Goal: Task Accomplishment & Management: Complete application form

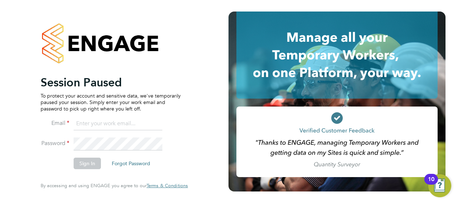
type input "eamon.woods@vistry.co.uk"
click at [92, 165] on button "Sign In" at bounding box center [87, 162] width 27 height 11
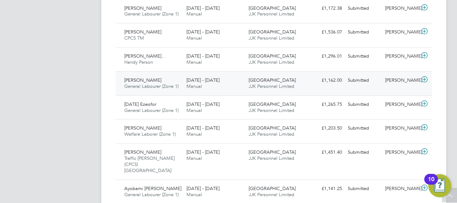
scroll to position [389, 0]
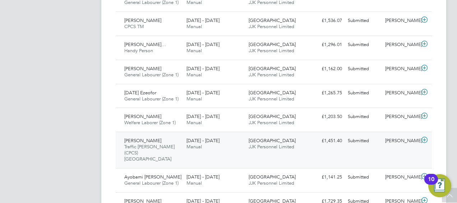
click at [145, 135] on div "Dawit Yohannes Traffic Marshall (CPCS) Clapham 22 - 28 Sep 2025" at bounding box center [152, 150] width 62 height 30
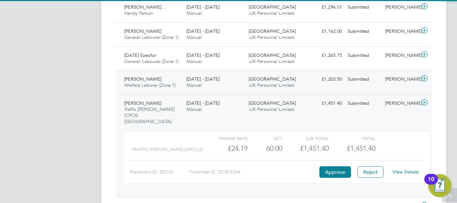
scroll to position [461, 0]
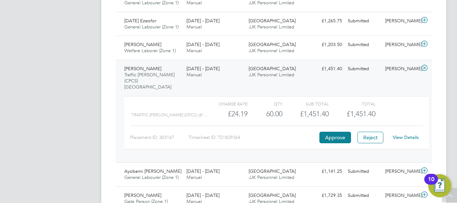
click at [410, 134] on link "View Details" at bounding box center [406, 137] width 26 height 6
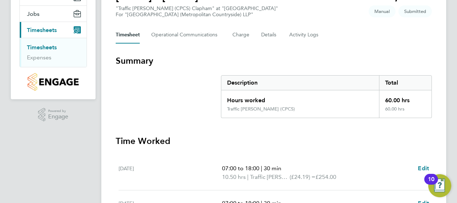
scroll to position [152, 0]
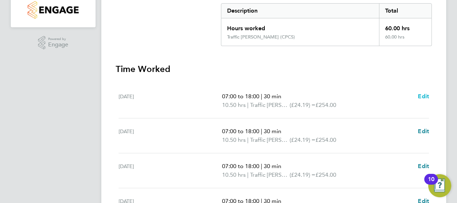
click at [424, 94] on span "Edit" at bounding box center [423, 96] width 11 height 7
select select "30"
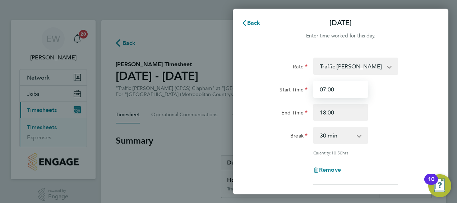
click at [335, 89] on input "07:00" at bounding box center [340, 88] width 55 height 17
type input "07:30"
click at [259, 110] on div "End Time" at bounding box center [280, 110] width 55 height 14
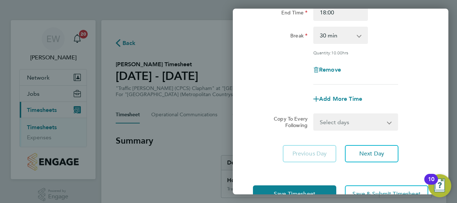
scroll to position [122, 0]
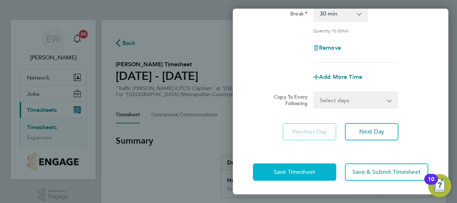
click at [317, 169] on button "Save Timesheet" at bounding box center [294, 171] width 83 height 17
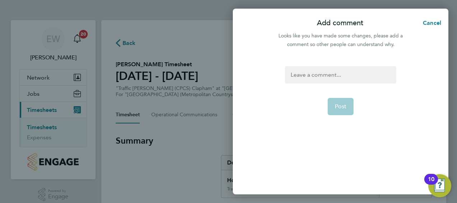
click at [323, 78] on div at bounding box center [340, 74] width 111 height 17
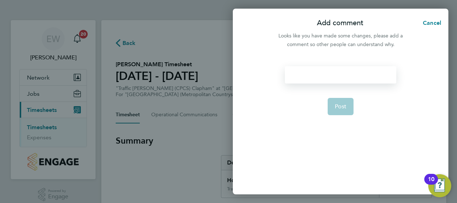
click at [305, 76] on div at bounding box center [340, 74] width 111 height 17
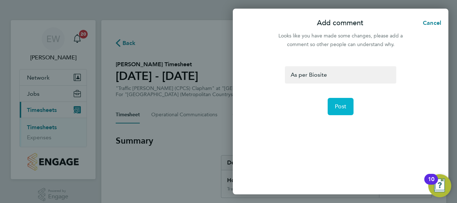
click at [342, 105] on span "Post" at bounding box center [341, 106] width 12 height 7
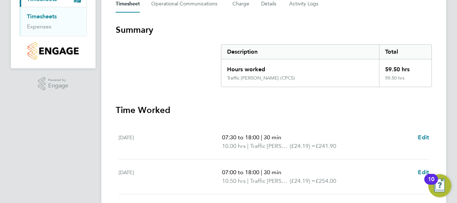
scroll to position [137, 0]
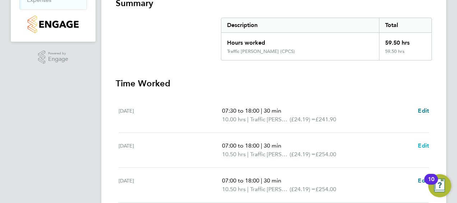
click at [423, 143] on span "Edit" at bounding box center [423, 145] width 11 height 7
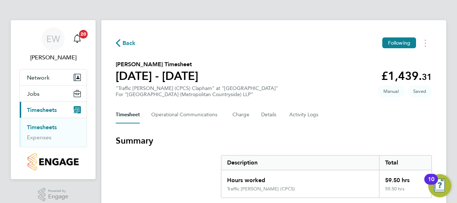
select select "30"
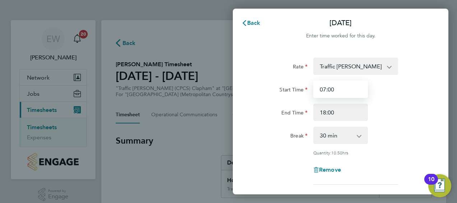
click at [326, 89] on input "07:00" at bounding box center [340, 88] width 55 height 17
type input "08:30"
click at [402, 137] on div "Break 0 min 15 min 30 min 45 min 60 min 75 min 90 min" at bounding box center [340, 134] width 181 height 17
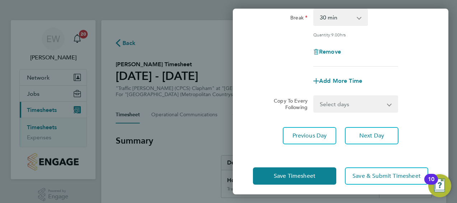
scroll to position [122, 0]
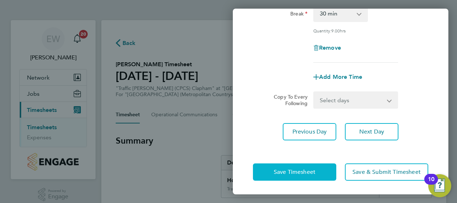
click at [304, 168] on span "Save Timesheet" at bounding box center [295, 171] width 42 height 7
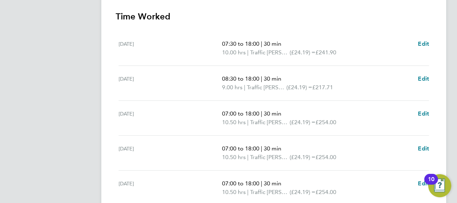
scroll to position [216, 0]
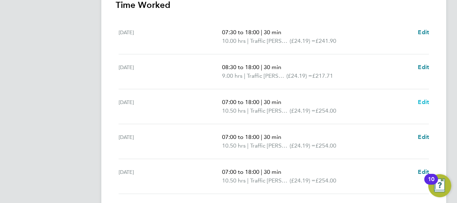
click at [424, 98] on span "Edit" at bounding box center [423, 101] width 11 height 7
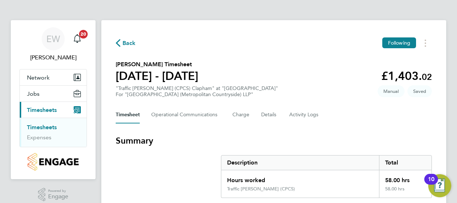
select select "30"
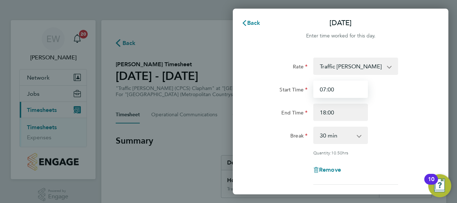
click at [342, 86] on input "07:00" at bounding box center [340, 88] width 55 height 17
type input "07:30"
click at [270, 118] on div "End Time" at bounding box center [280, 111] width 60 height 17
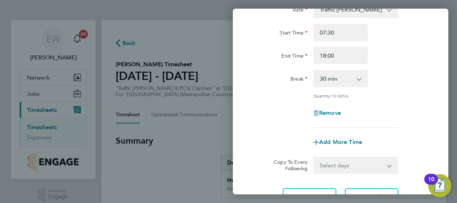
scroll to position [108, 0]
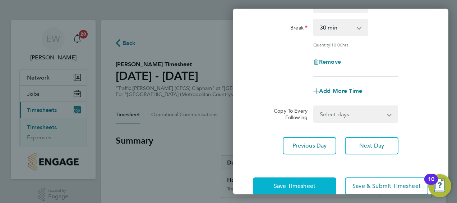
click at [289, 179] on button "Save Timesheet" at bounding box center [294, 185] width 83 height 17
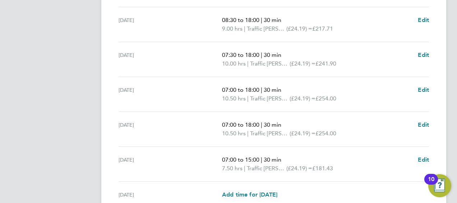
scroll to position [251, 0]
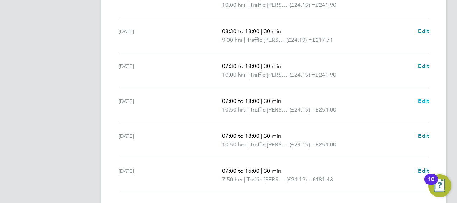
click at [424, 101] on span "Edit" at bounding box center [423, 100] width 11 height 7
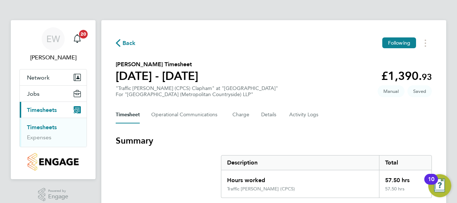
select select "30"
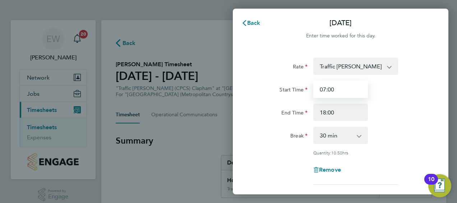
click at [336, 90] on input "07:00" at bounding box center [340, 88] width 55 height 17
type input "07:30"
click at [267, 116] on div "End Time" at bounding box center [280, 110] width 55 height 14
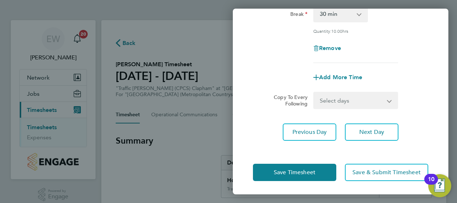
scroll to position [122, 0]
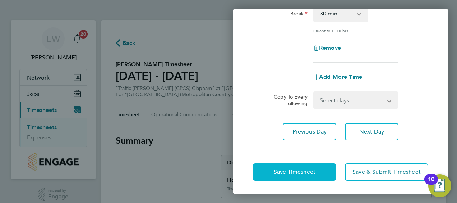
click at [299, 169] on span "Save Timesheet" at bounding box center [295, 171] width 42 height 7
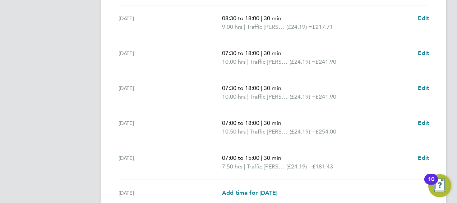
scroll to position [287, 0]
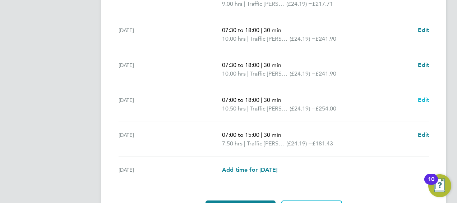
click at [423, 100] on span "Edit" at bounding box center [423, 99] width 11 height 7
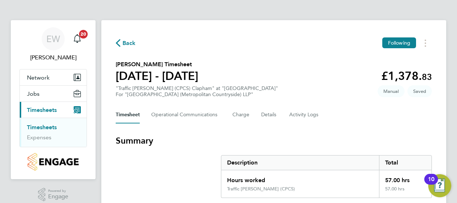
select select "30"
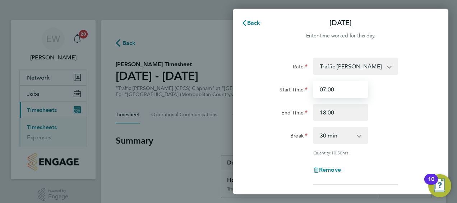
click at [339, 88] on input "07:00" at bounding box center [340, 88] width 55 height 17
type input "07:30"
click at [265, 133] on div "Break" at bounding box center [280, 133] width 55 height 14
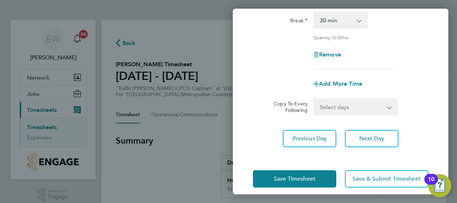
scroll to position [122, 0]
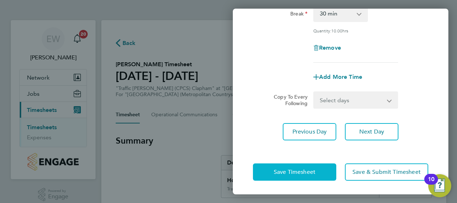
click at [300, 171] on span "Save Timesheet" at bounding box center [295, 171] width 42 height 7
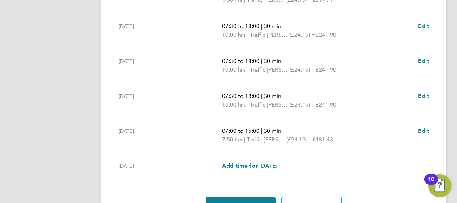
scroll to position [323, 0]
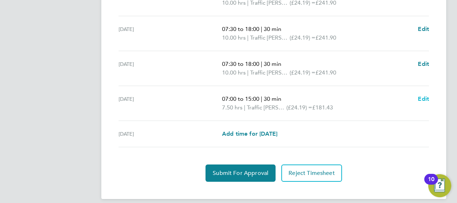
click at [423, 95] on span "Edit" at bounding box center [423, 98] width 11 height 7
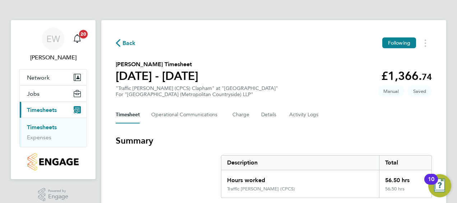
select select "30"
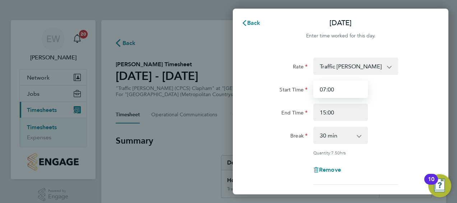
click at [339, 86] on input "07:00" at bounding box center [340, 88] width 55 height 17
type input "07:30"
click at [258, 131] on div "Break" at bounding box center [280, 133] width 55 height 14
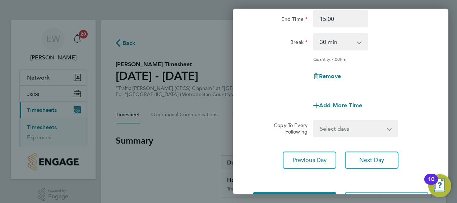
scroll to position [122, 0]
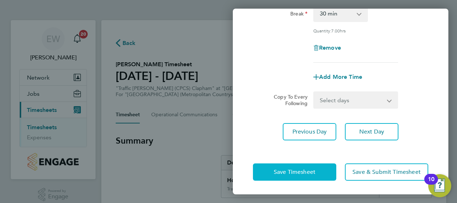
click at [295, 169] on span "Save Timesheet" at bounding box center [295, 171] width 42 height 7
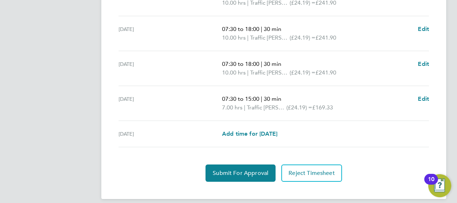
scroll to position [329, 0]
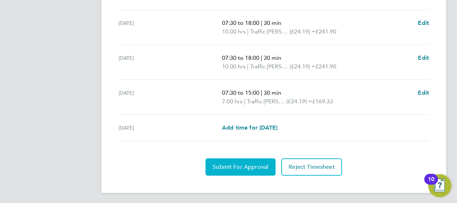
click at [249, 164] on span "Submit For Approval" at bounding box center [241, 166] width 56 height 7
click at [238, 168] on span "Approve Timesheet" at bounding box center [240, 166] width 53 height 7
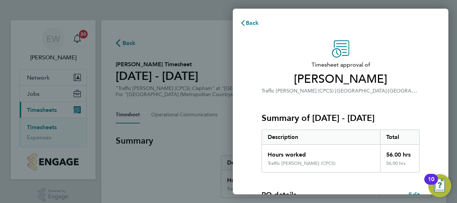
click at [247, 144] on div "Timesheet approval of Dawit Yohannes Traffic Marshall (CPCS) Clapham · Clapham …" at bounding box center [341, 184] width 216 height 304
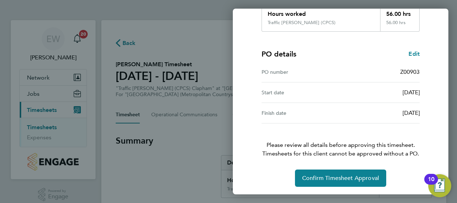
scroll to position [141, 0]
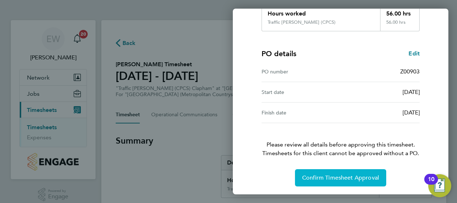
click at [327, 175] on span "Confirm Timesheet Approval" at bounding box center [340, 177] width 77 height 7
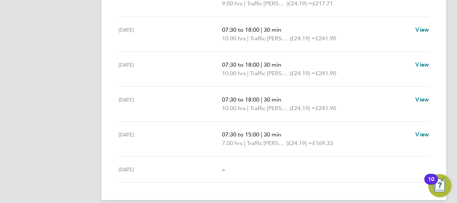
scroll to position [295, 0]
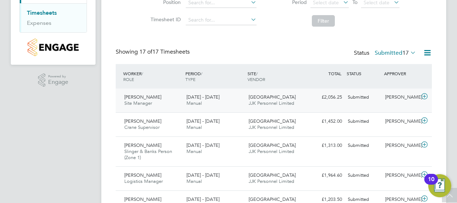
click at [292, 97] on div "Clapham Park C01 JJK Personnel Limited" at bounding box center [277, 100] width 62 height 18
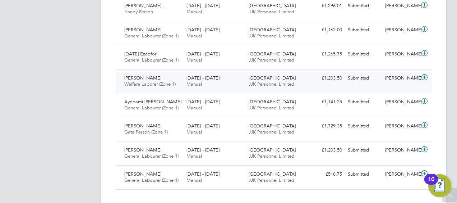
scroll to position [504, 0]
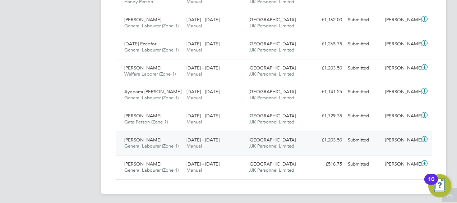
click at [230, 139] on div "22 - 28 Sep 2025 Manual" at bounding box center [215, 143] width 62 height 18
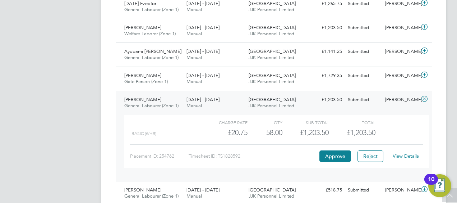
scroll to position [569, 0]
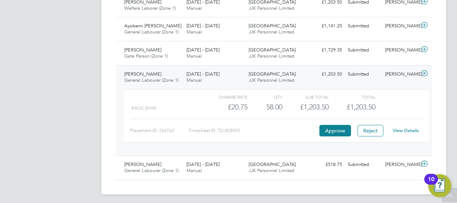
click at [407, 127] on link "View Details" at bounding box center [406, 130] width 26 height 6
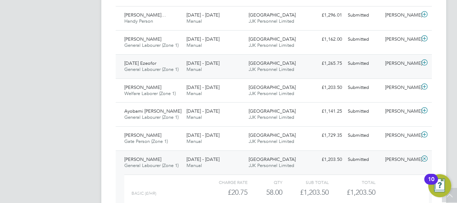
scroll to position [534, 0]
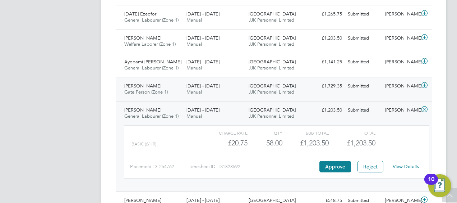
click at [157, 84] on span "Stephen Obashola" at bounding box center [142, 86] width 37 height 6
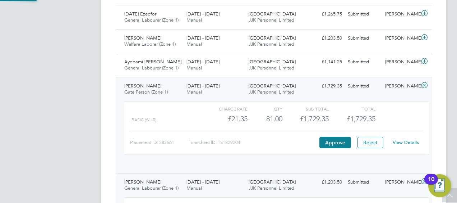
scroll to position [12, 70]
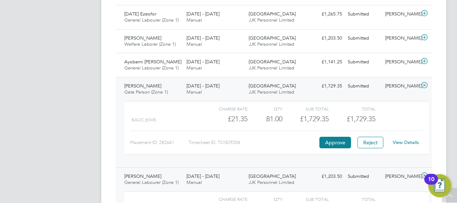
click at [410, 139] on link "View Details" at bounding box center [406, 142] width 26 height 6
click at [333, 141] on button "Approve" at bounding box center [335, 142] width 32 height 11
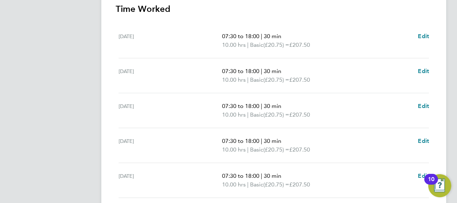
scroll to position [251, 0]
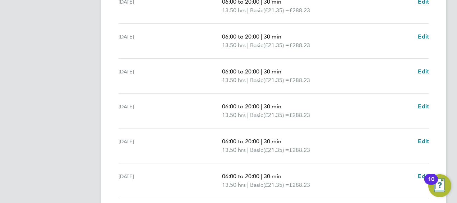
scroll to position [287, 0]
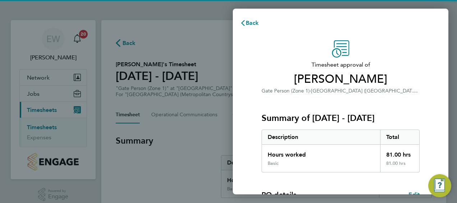
click at [243, 112] on div "Timesheet approval of [PERSON_NAME] Gate Person (Zone 1) · [GEOGRAPHIC_DATA] ([…" at bounding box center [341, 184] width 216 height 304
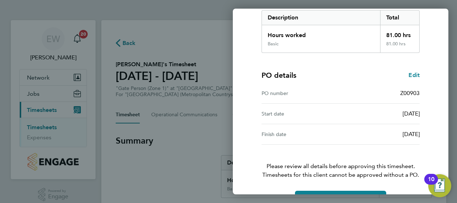
scroll to position [141, 0]
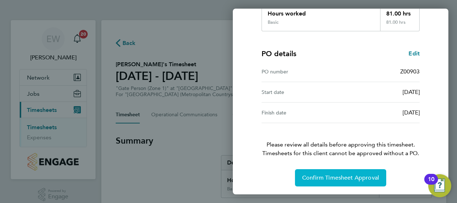
click at [323, 176] on span "Confirm Timesheet Approval" at bounding box center [340, 177] width 77 height 7
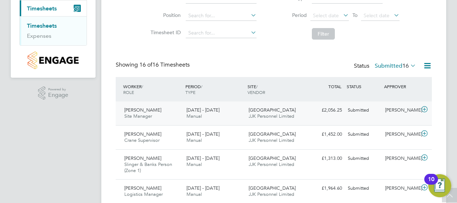
click at [271, 109] on span "[GEOGRAPHIC_DATA]" at bounding box center [272, 110] width 47 height 6
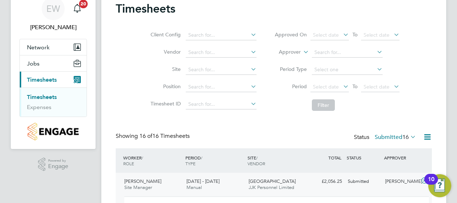
scroll to position [116, 0]
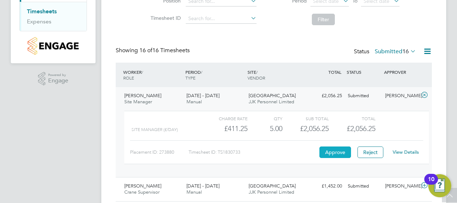
click at [332, 150] on button "Approve" at bounding box center [335, 151] width 32 height 11
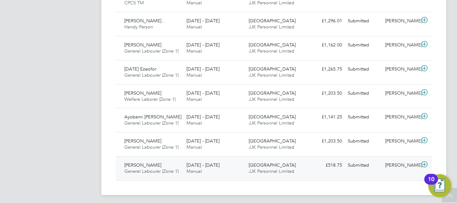
scroll to position [480, 0]
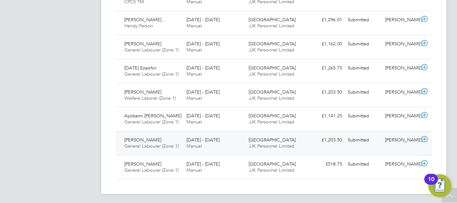
click at [163, 140] on div "Ana Dodon General Labourer (Zone 1) 22 - 28 Sep 2025" at bounding box center [152, 143] width 62 height 18
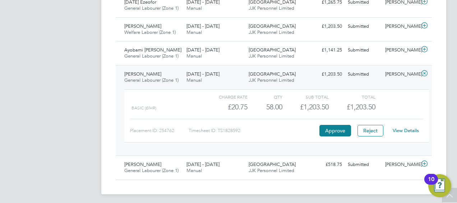
scroll to position [546, 0]
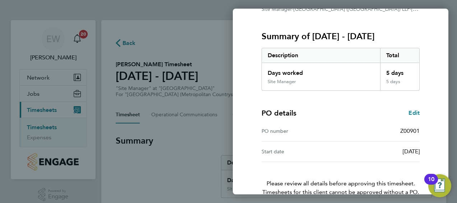
scroll to position [120, 0]
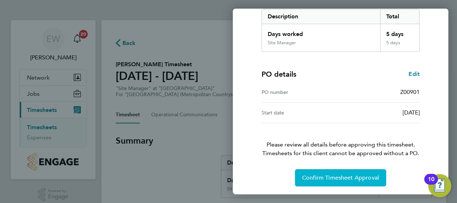
click at [346, 176] on span "Confirm Timesheet Approval" at bounding box center [340, 177] width 77 height 7
